Goal: Information Seeking & Learning: Find specific fact

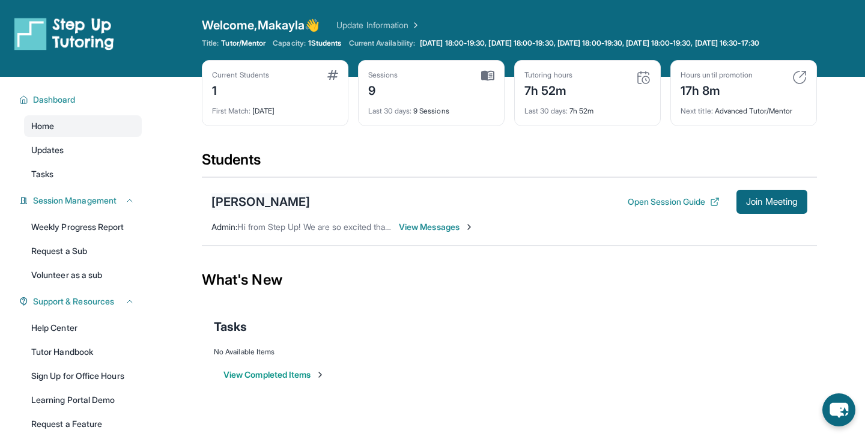
click at [253, 210] on div "[PERSON_NAME]" at bounding box center [261, 201] width 99 height 17
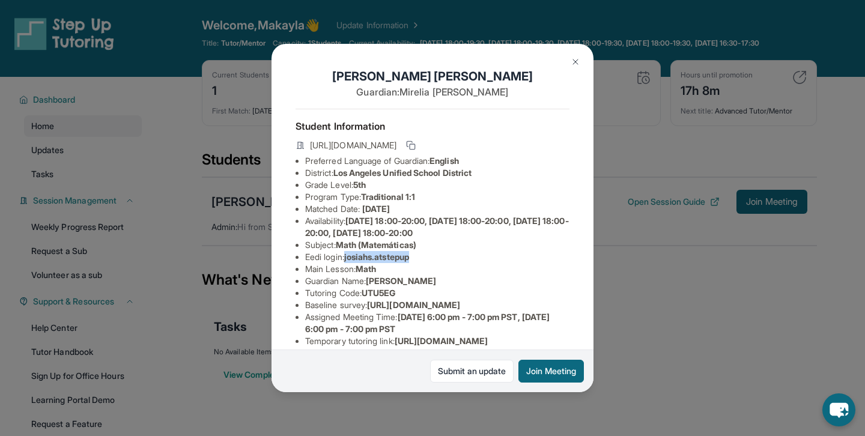
drag, startPoint x: 347, startPoint y: 255, endPoint x: 421, endPoint y: 255, distance: 74.5
click at [421, 255] on li "Eedi login : josiahs.atstepup" at bounding box center [437, 257] width 264 height 12
copy li "josiahs.atstepup"
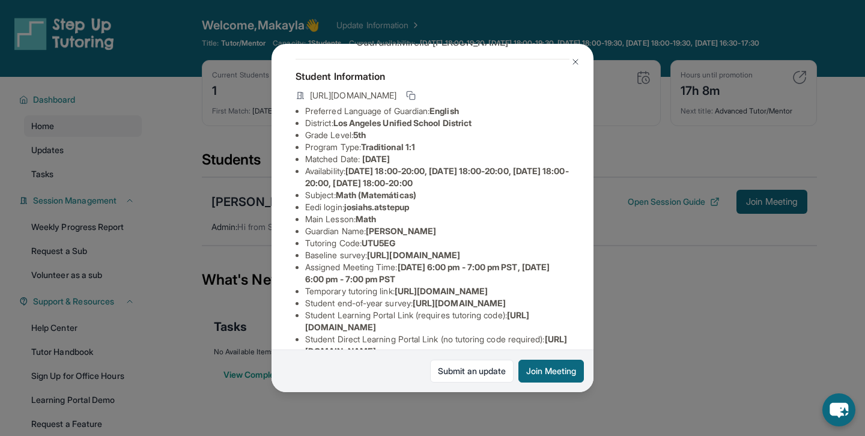
click at [436, 253] on li "Baseline survey : https://airtable.com/apprlfn8WjpjBUn2G/shrK0QR6AaNyG5psY?pref…" at bounding box center [437, 255] width 264 height 12
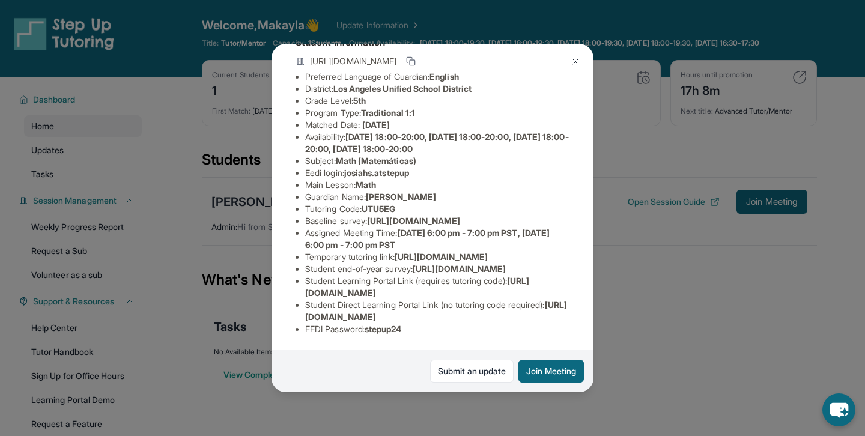
scroll to position [192, 0]
drag, startPoint x: 369, startPoint y: 331, endPoint x: 412, endPoint y: 332, distance: 42.7
click at [412, 332] on li "EEDI Password : stepup24" at bounding box center [437, 329] width 264 height 12
copy span "stepup24"
